Goal: Transaction & Acquisition: Download file/media

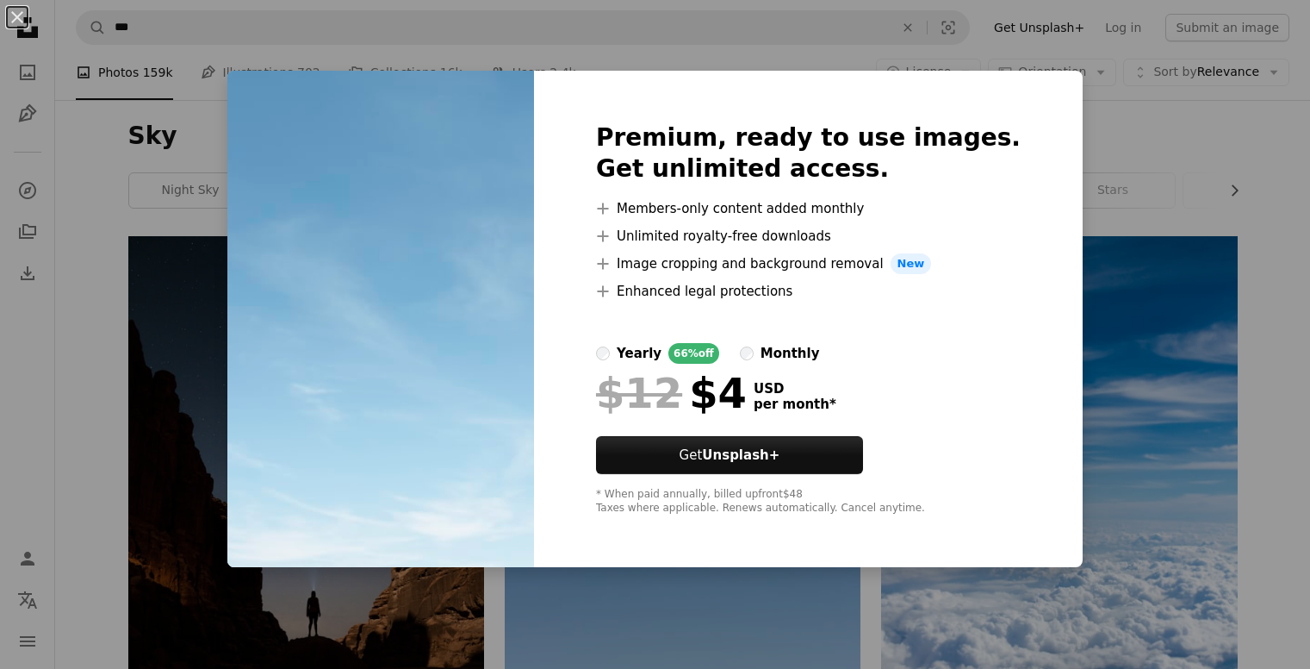
scroll to position [1896, 0]
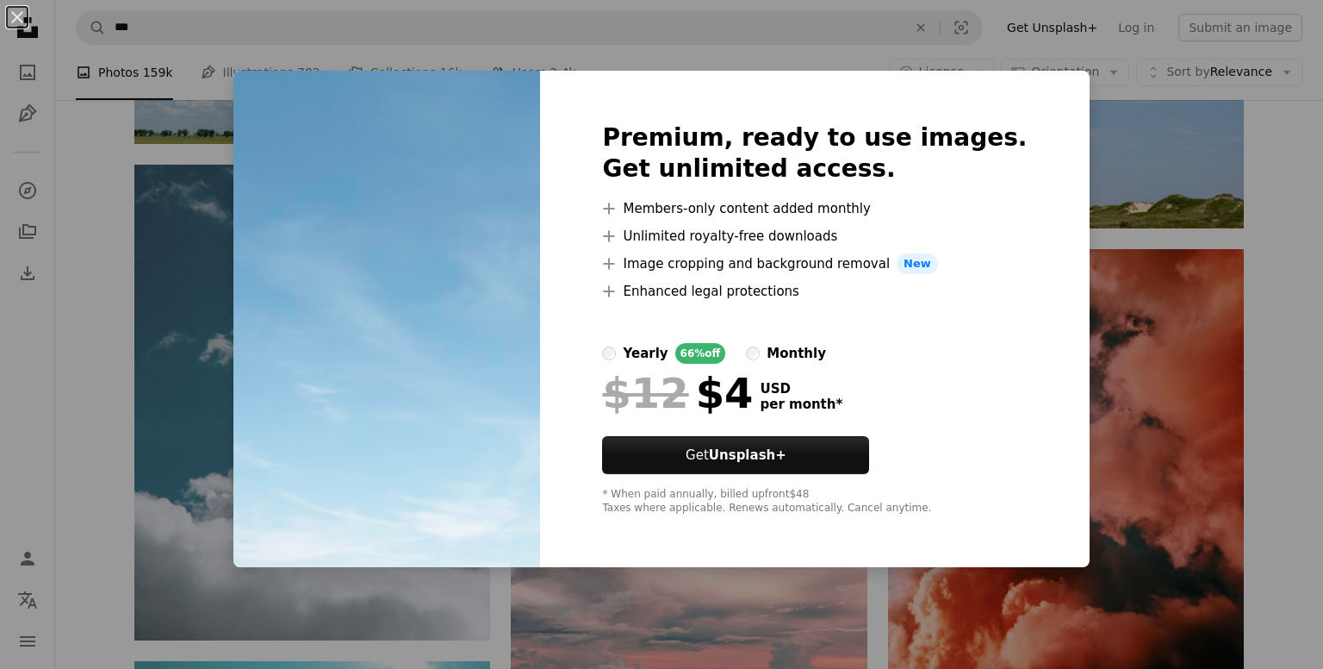
click at [1110, 142] on div "An X shape Premium, ready to use images. Get unlimited access. A plus sign Memb…" at bounding box center [661, 334] width 1323 height 669
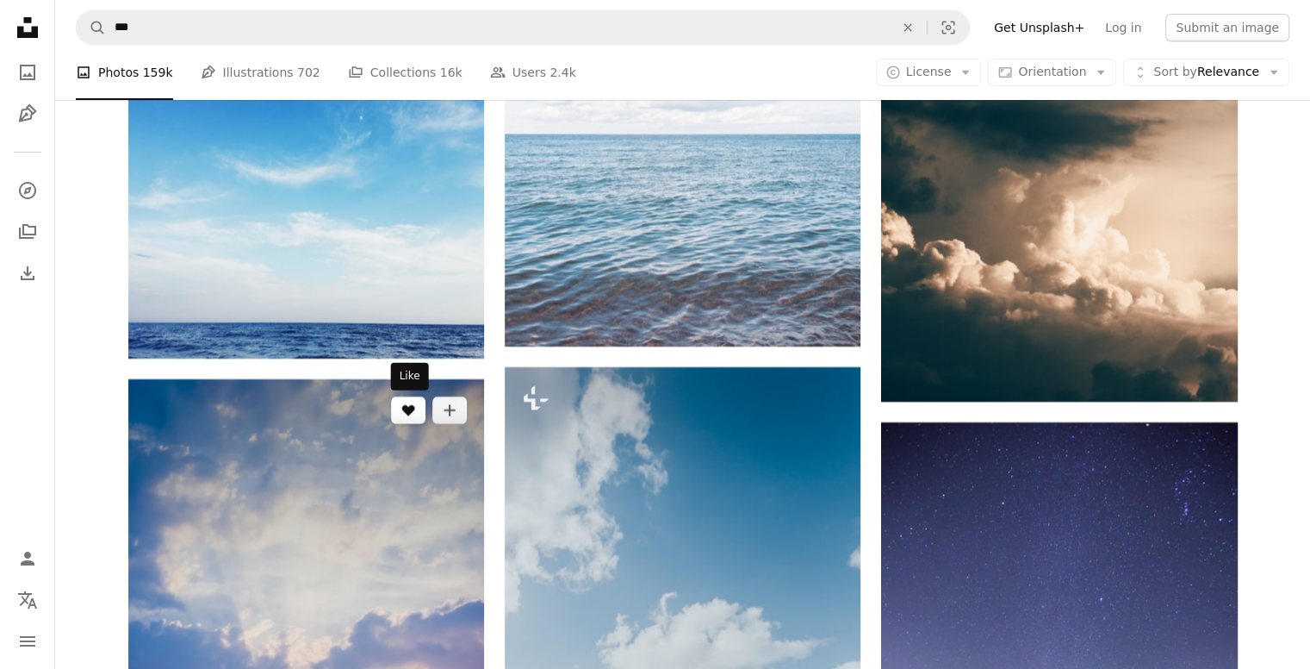
scroll to position [6376, 0]
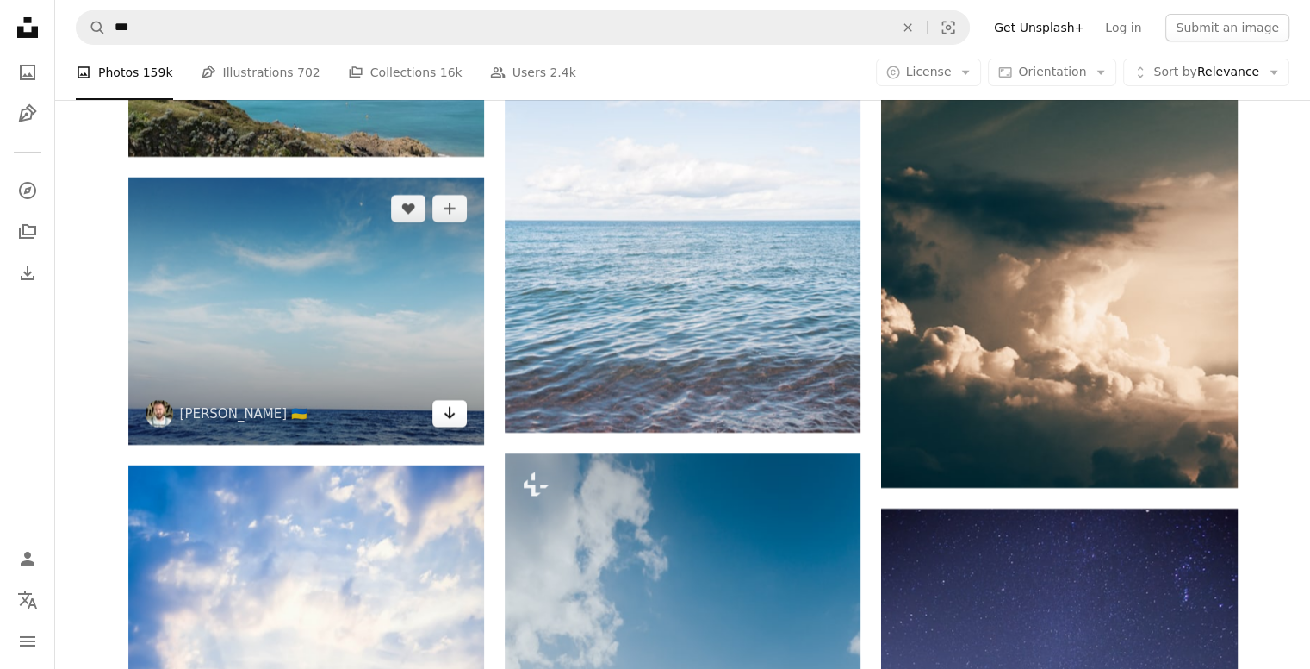
click at [451, 408] on icon "Arrow pointing down" at bounding box center [450, 412] width 14 height 21
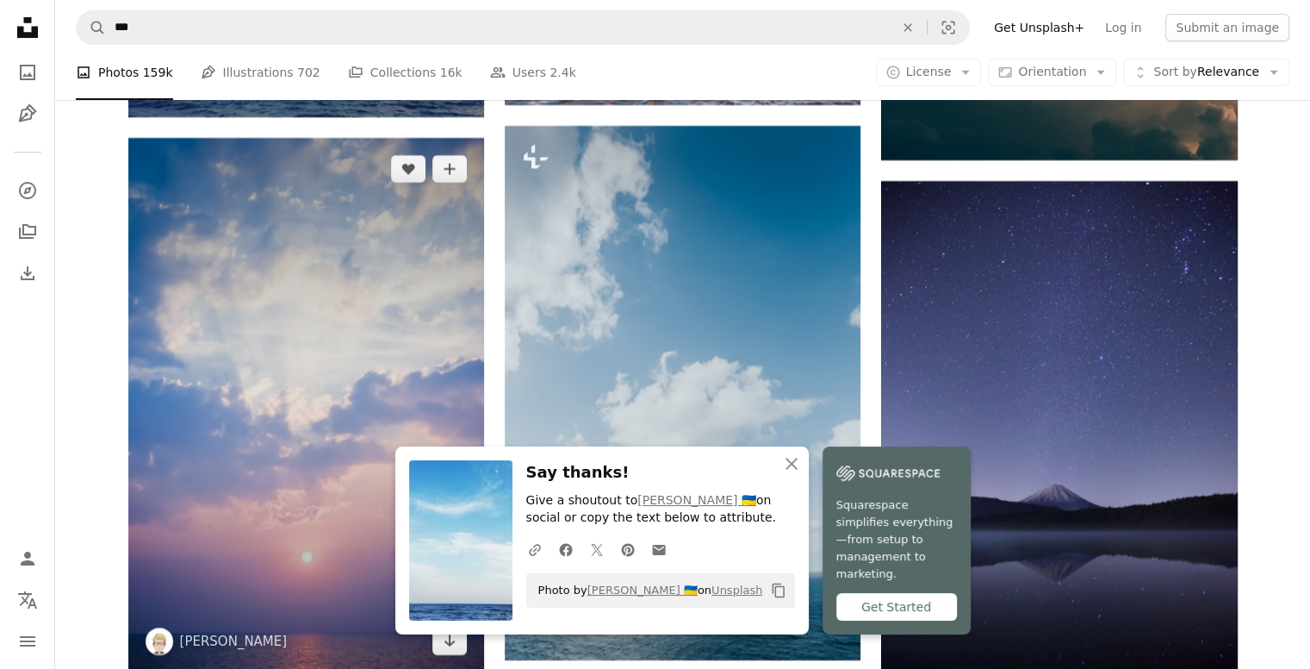
scroll to position [6807, 0]
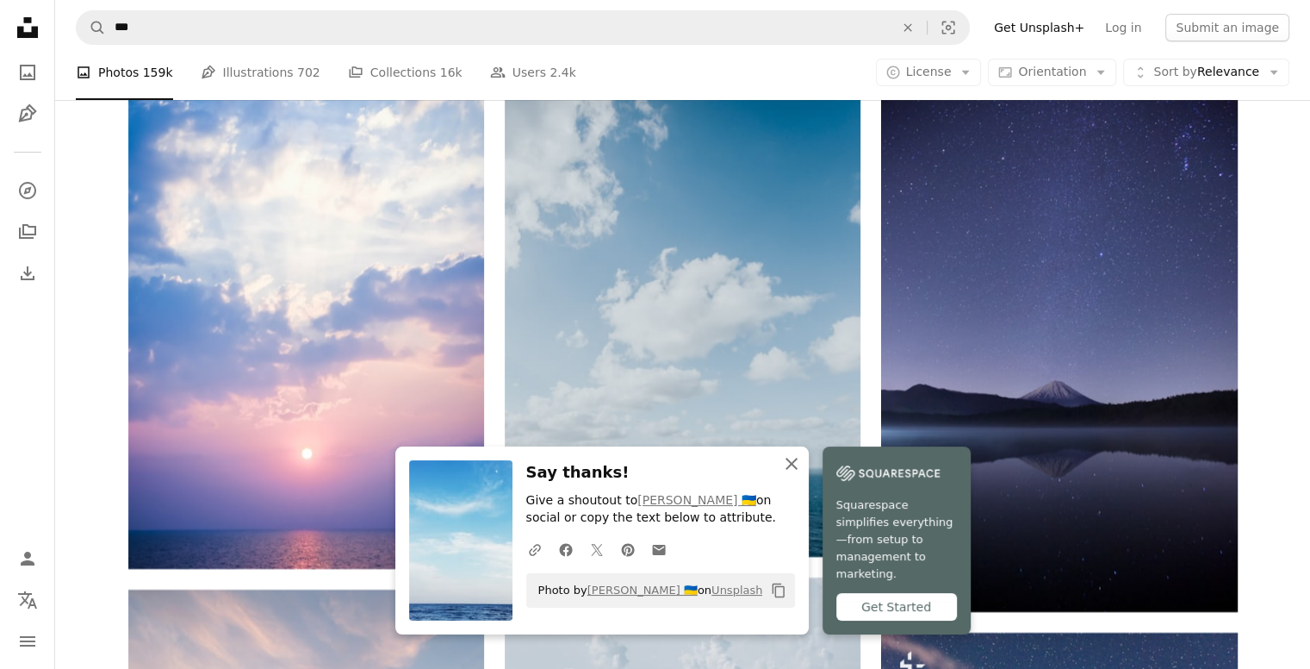
click at [802, 474] on icon "An X shape" at bounding box center [791, 463] width 21 height 21
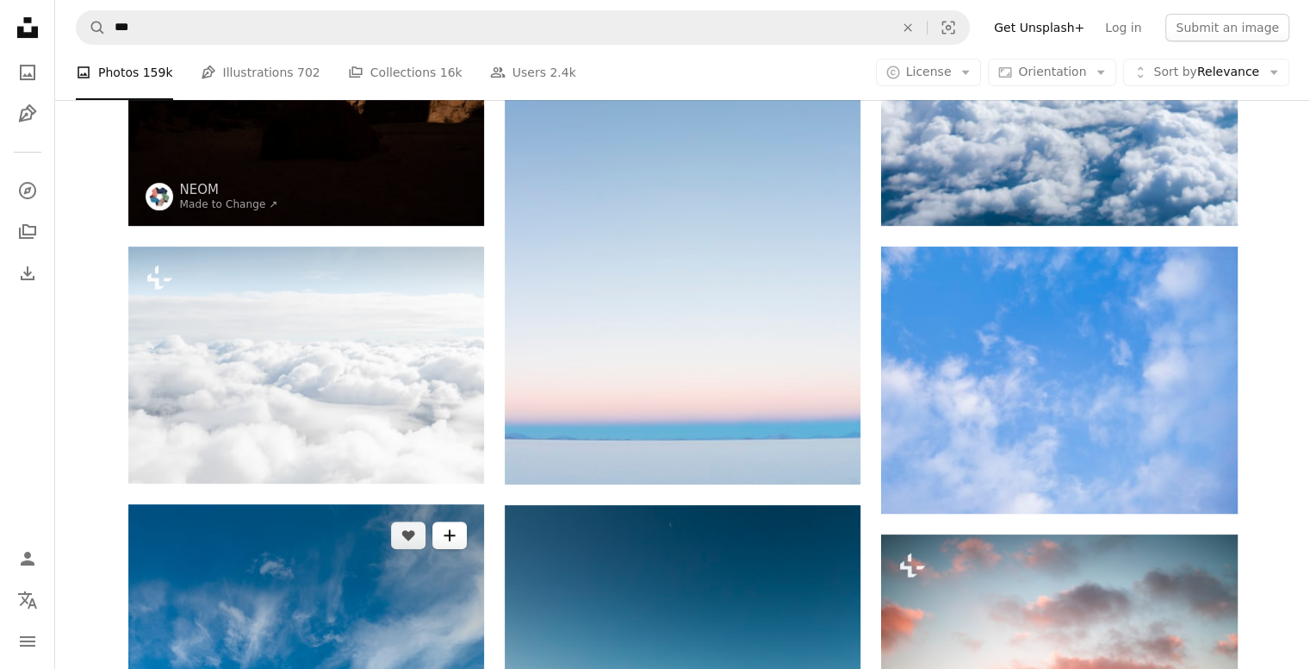
scroll to position [603, 0]
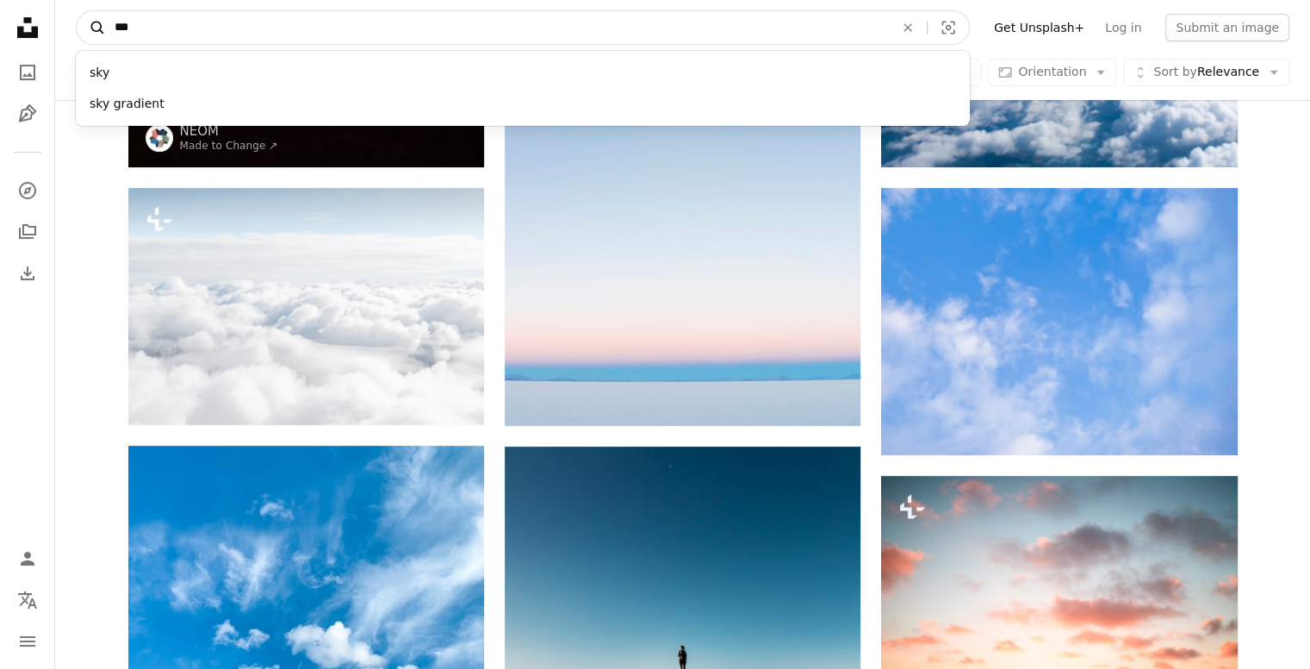
drag, startPoint x: 200, startPoint y: 32, endPoint x: 103, endPoint y: 35, distance: 97.4
click at [103, 35] on form "A magnifying glass *** sky sky gradient An X shape Visual search" at bounding box center [523, 27] width 894 height 34
